Goal: Task Accomplishment & Management: Manage account settings

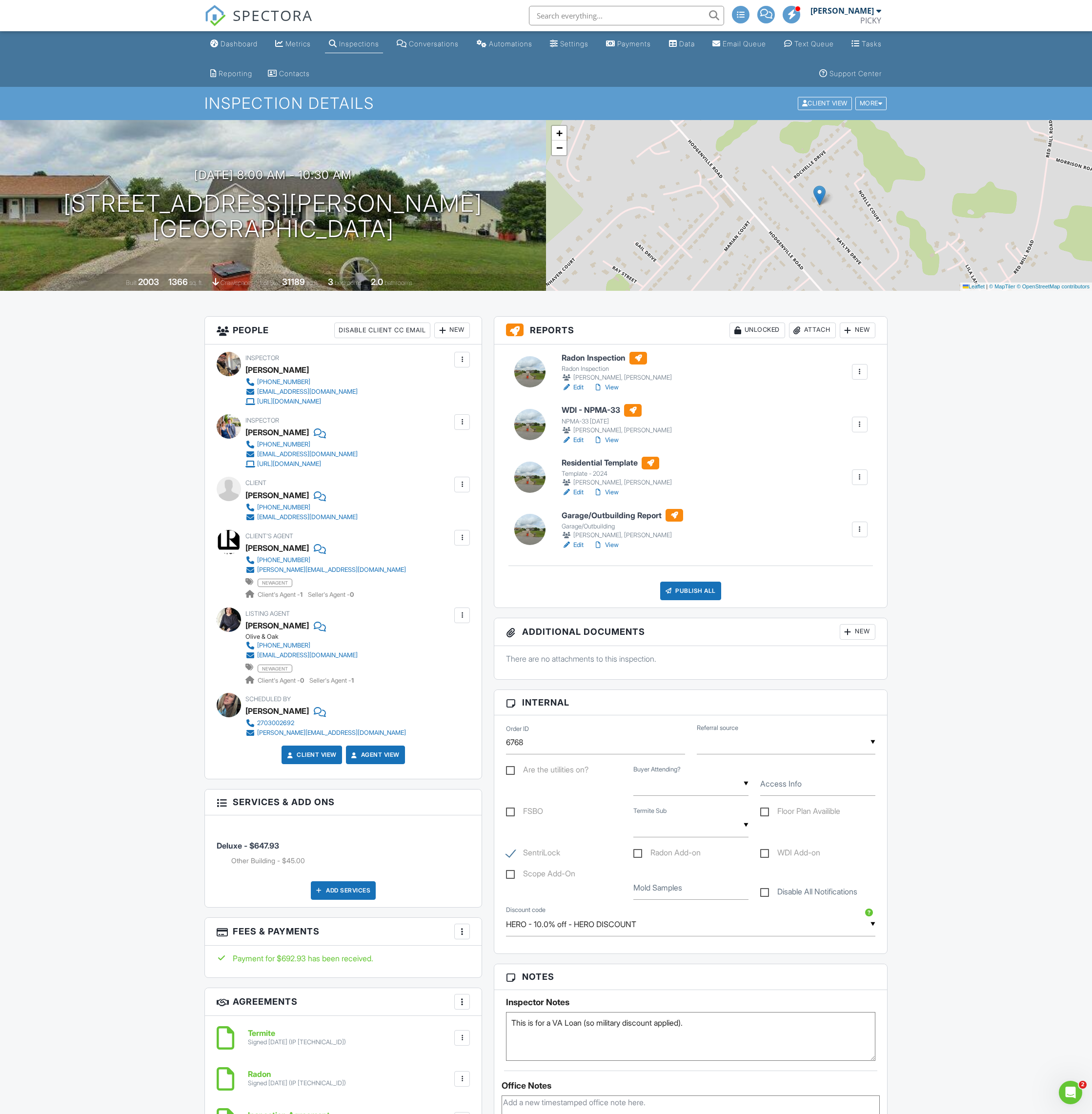
click at [573, 545] on link "Edit" at bounding box center [573, 545] width 22 height 9
click at [859, 371] on div at bounding box center [859, 371] width 9 height 9
click at [830, 471] on link "Delete" at bounding box center [828, 468] width 73 height 11
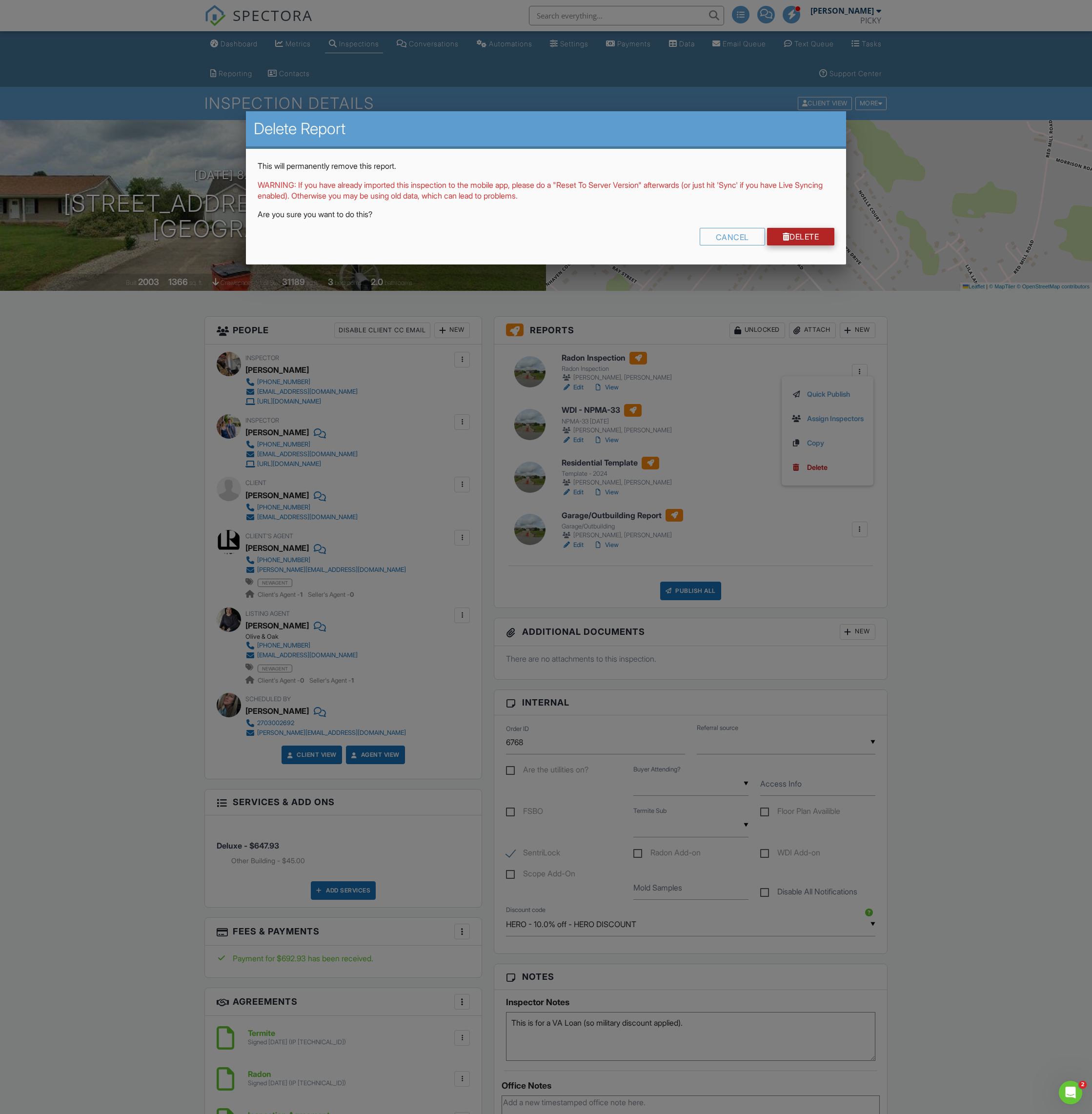
click at [823, 233] on link "Delete" at bounding box center [801, 236] width 68 height 18
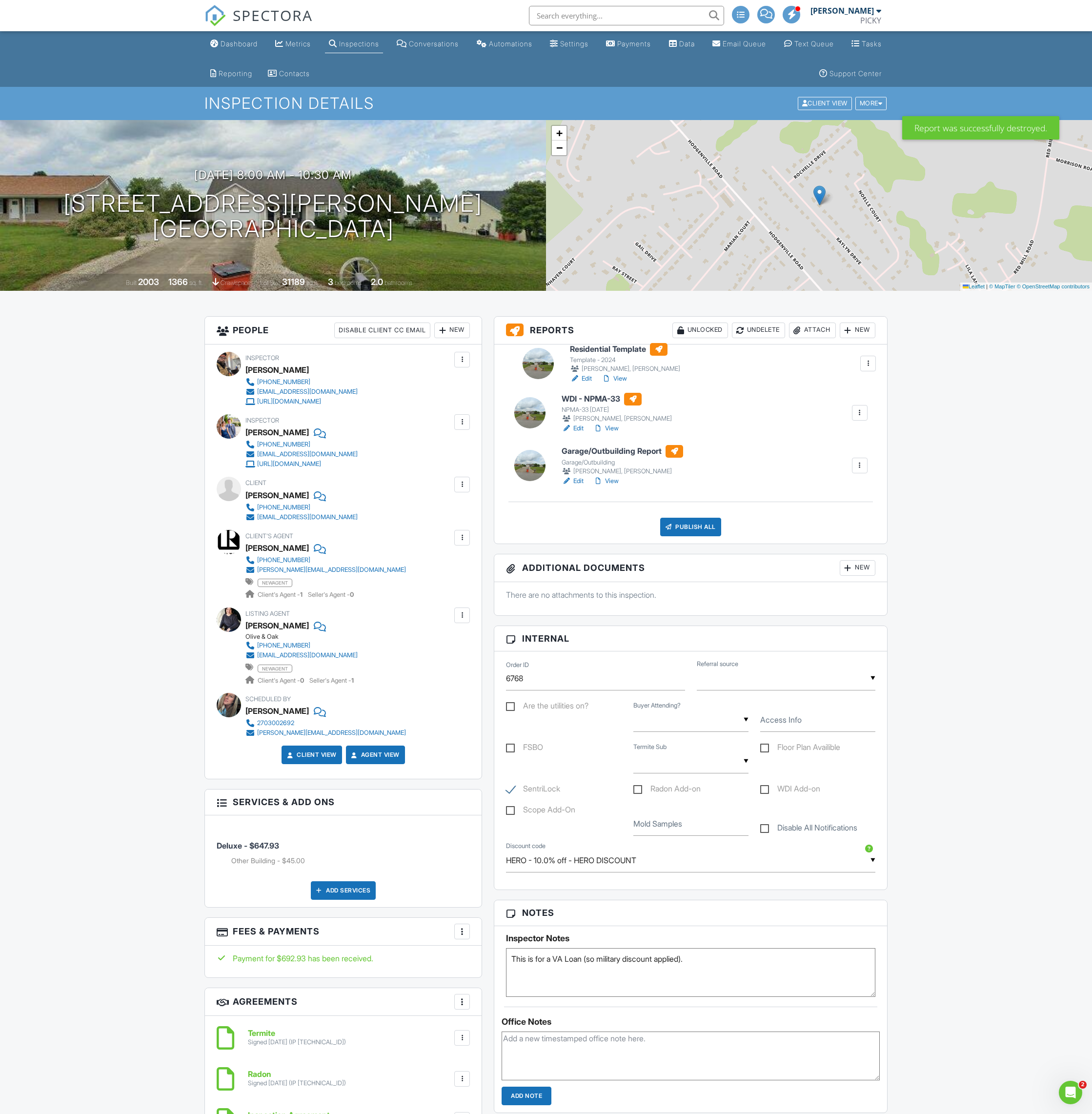
drag, startPoint x: 593, startPoint y: 413, endPoint x: 601, endPoint y: 351, distance: 62.5
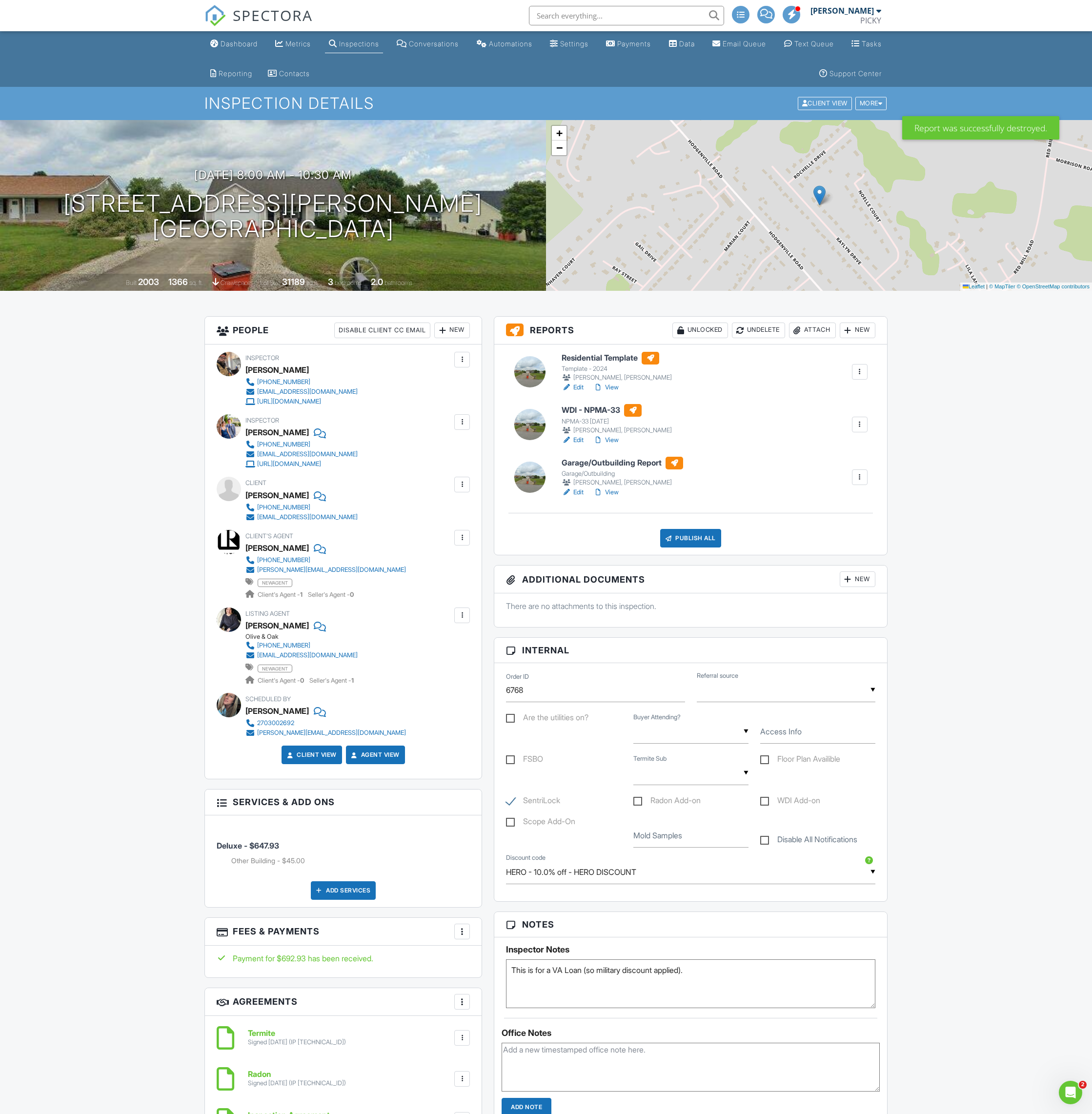
click at [578, 385] on link "Edit" at bounding box center [573, 387] width 22 height 9
